Goal: Task Accomplishment & Management: Use online tool/utility

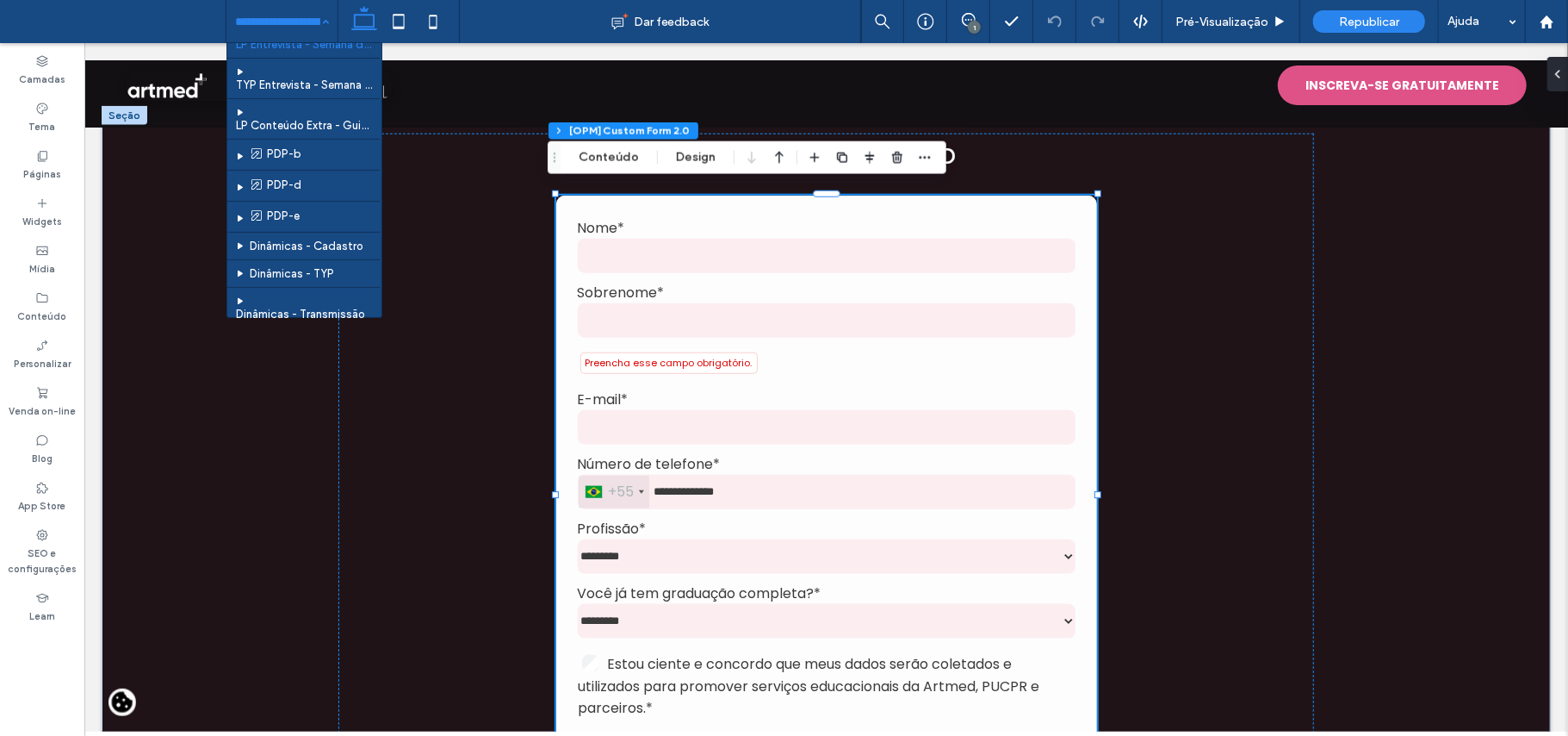
scroll to position [3905, 0]
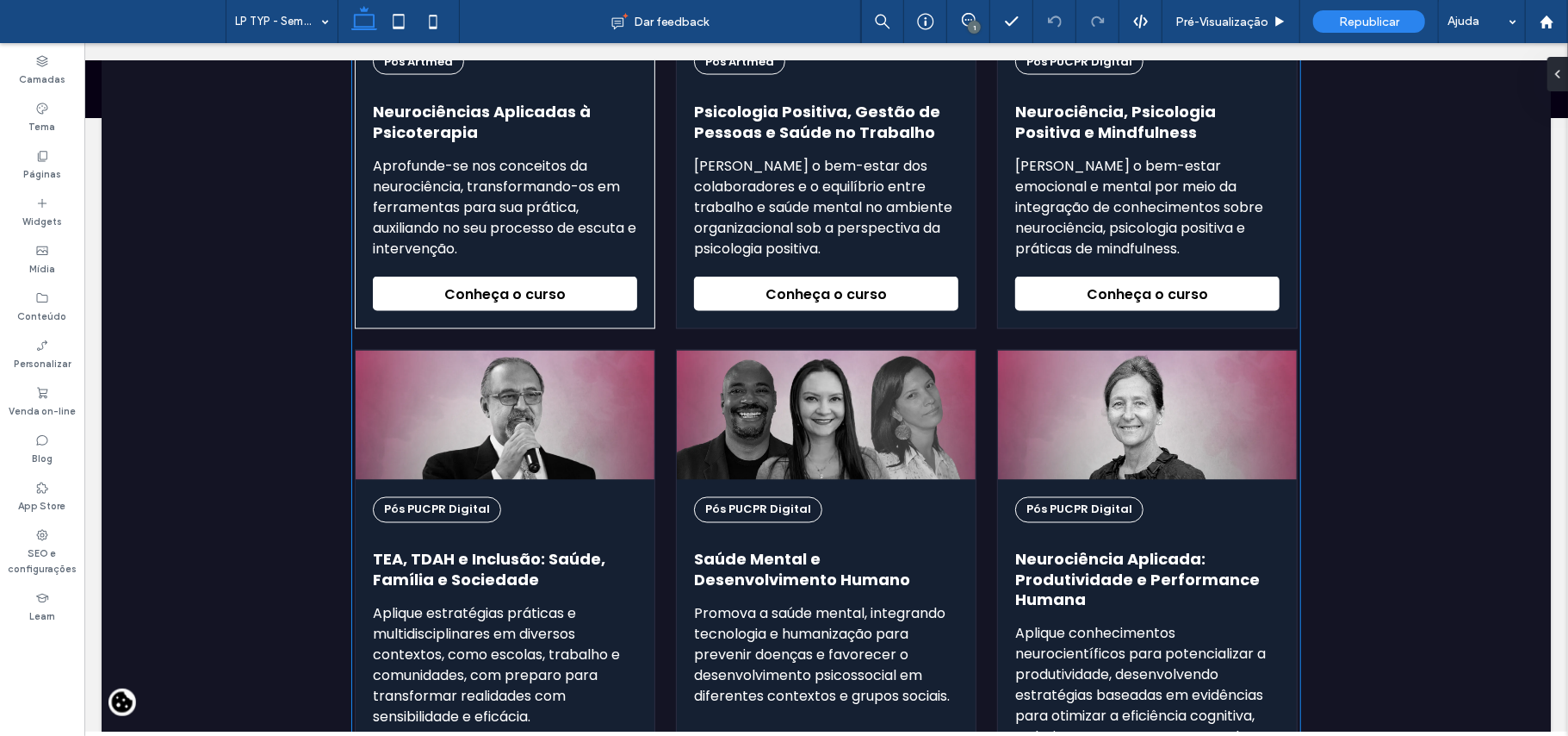
scroll to position [1837, 0]
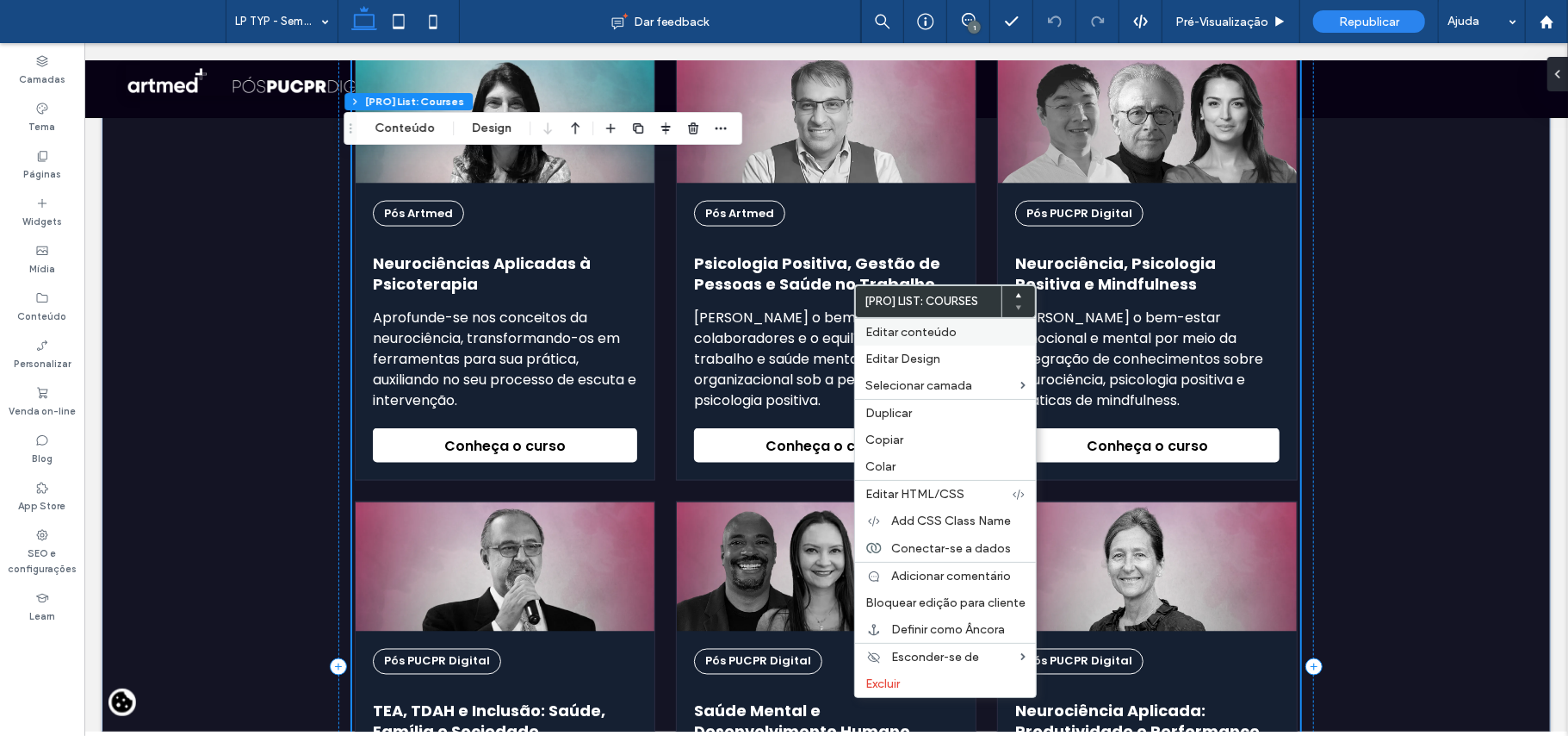
click at [872, 337] on span "Editar conteúdo" at bounding box center [911, 332] width 91 height 15
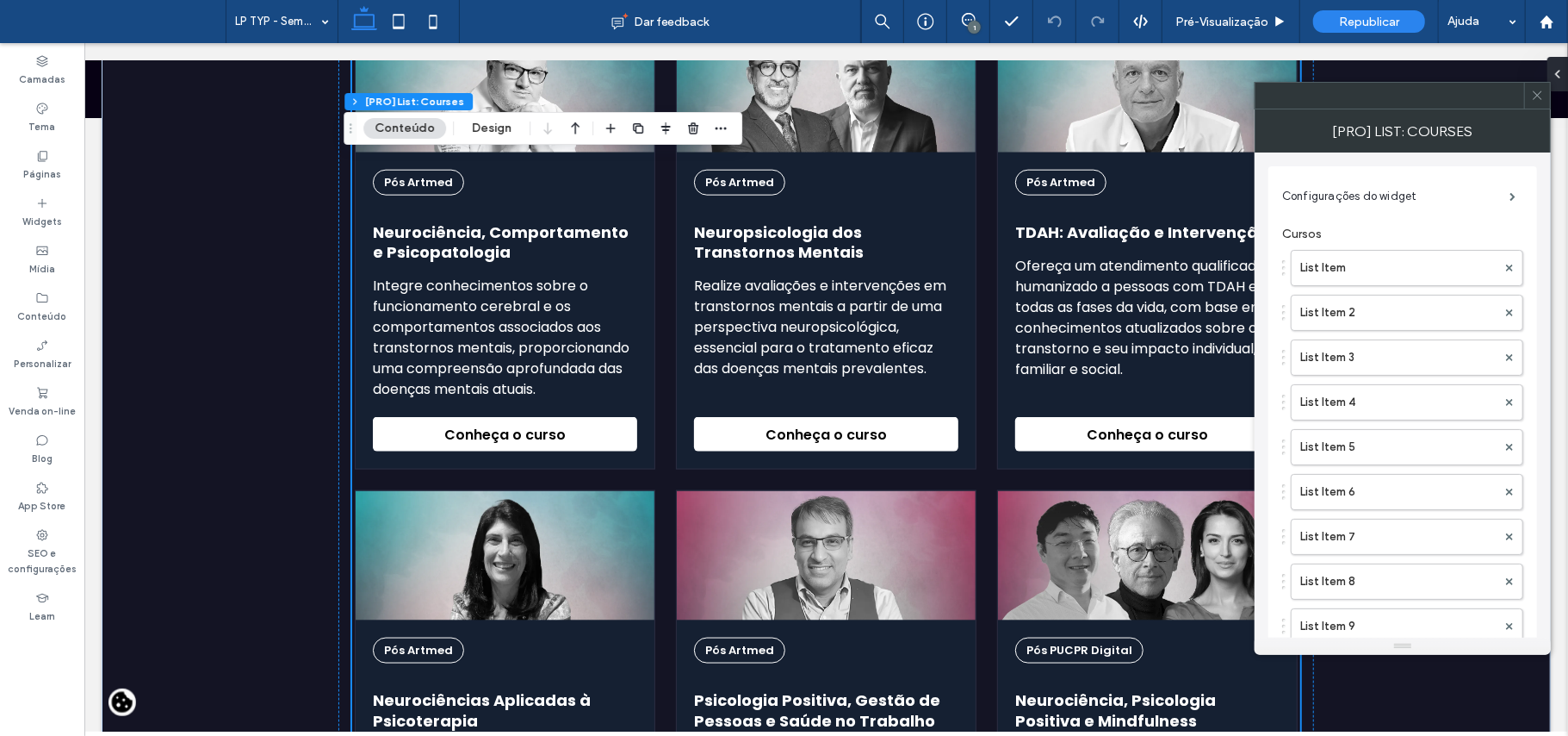
scroll to position [1378, 0]
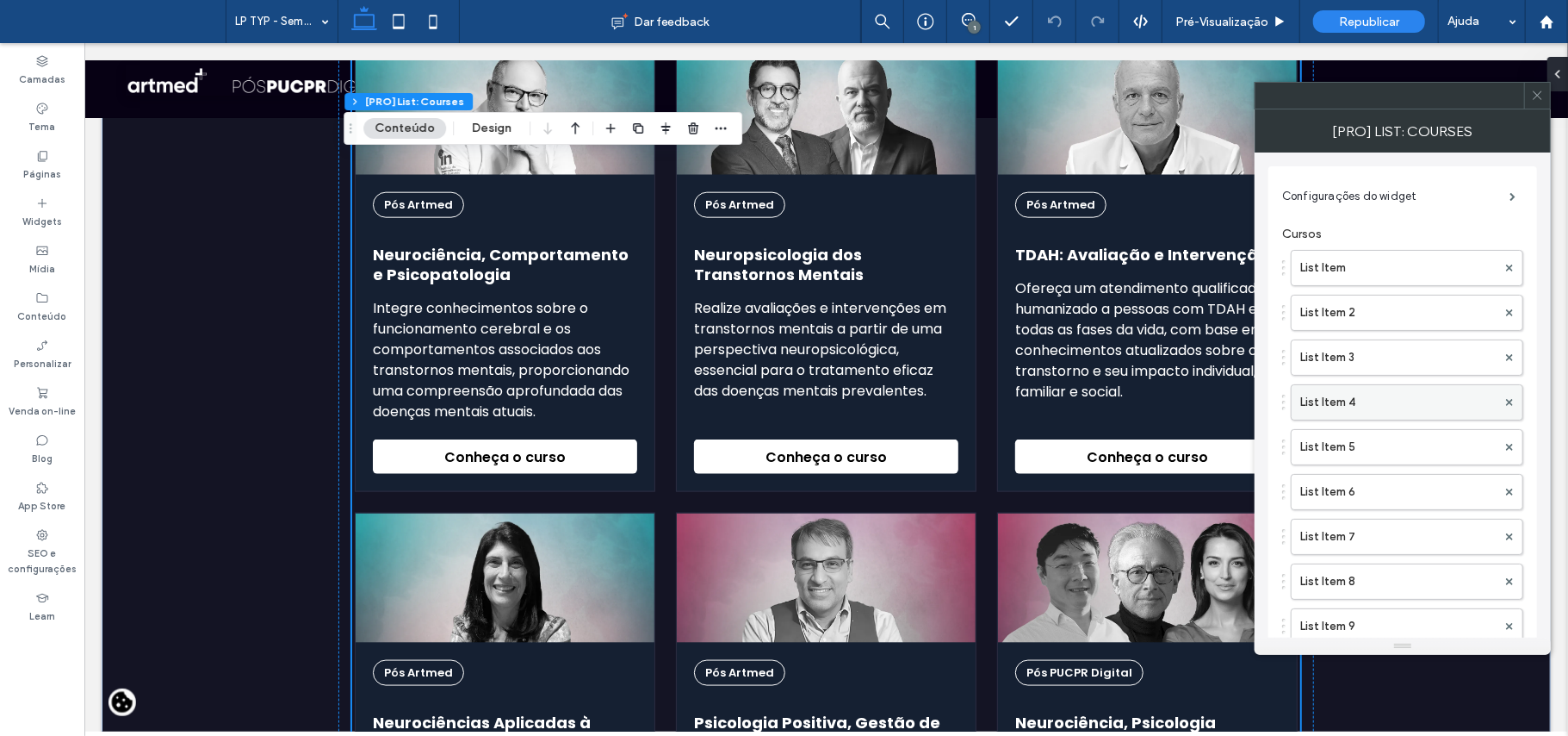
click at [1345, 404] on label "List Item 4" at bounding box center [1398, 402] width 196 height 35
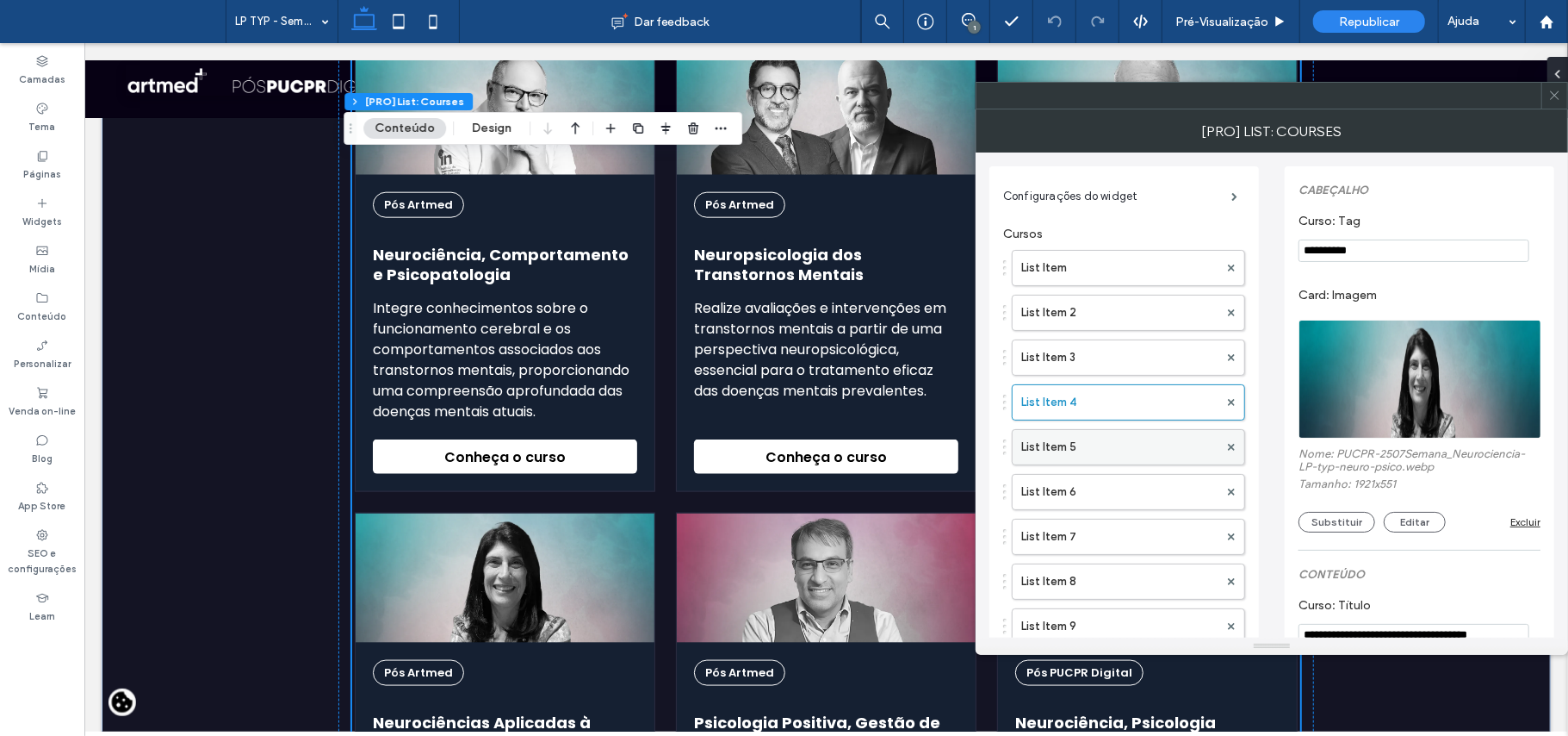
click at [1095, 434] on label "List Item 5" at bounding box center [1119, 447] width 197 height 35
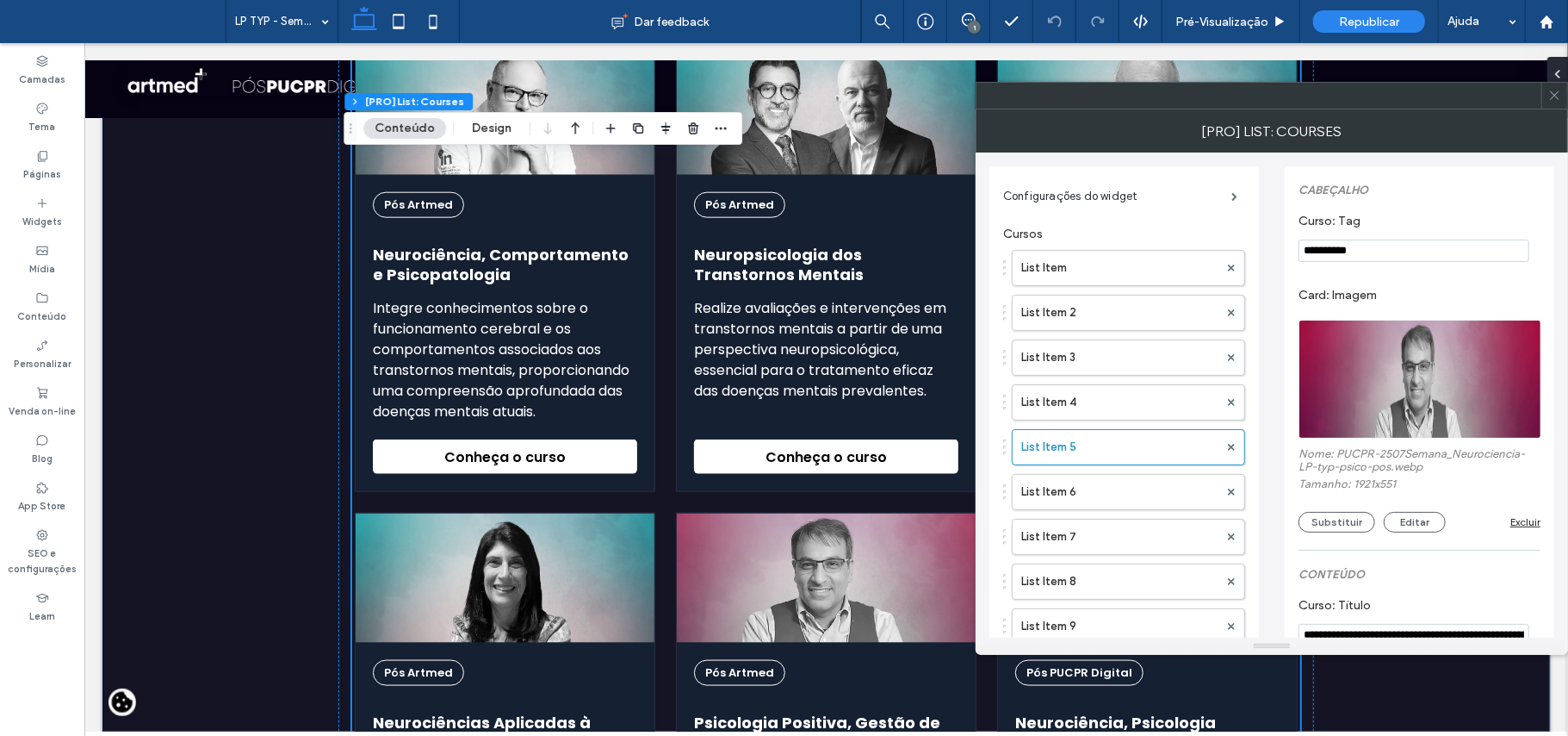
drag, startPoint x: 1324, startPoint y: 255, endPoint x: 1553, endPoint y: 279, distance: 230.3
type input "*********"
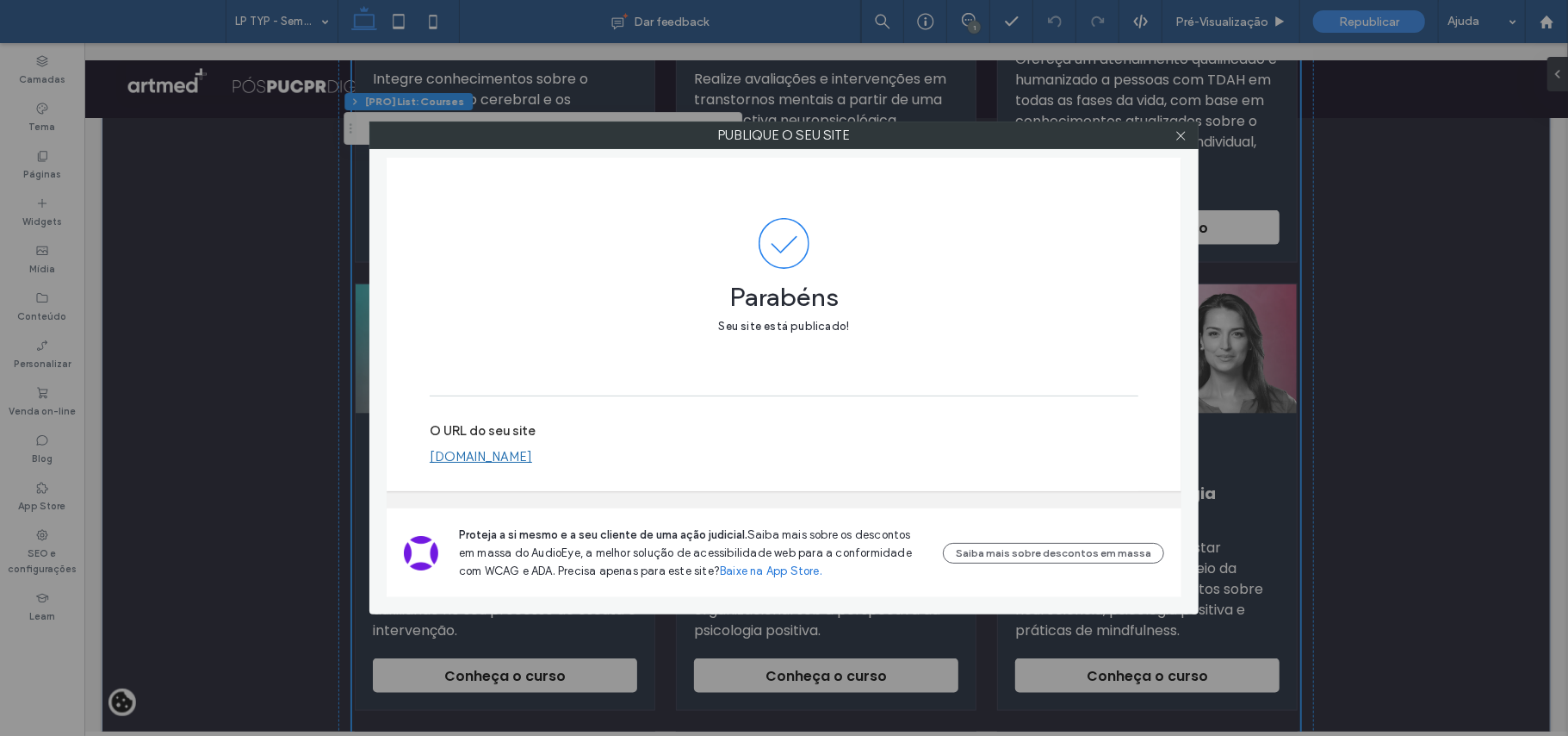
scroll to position [1607, 0]
